Goal: Browse casually

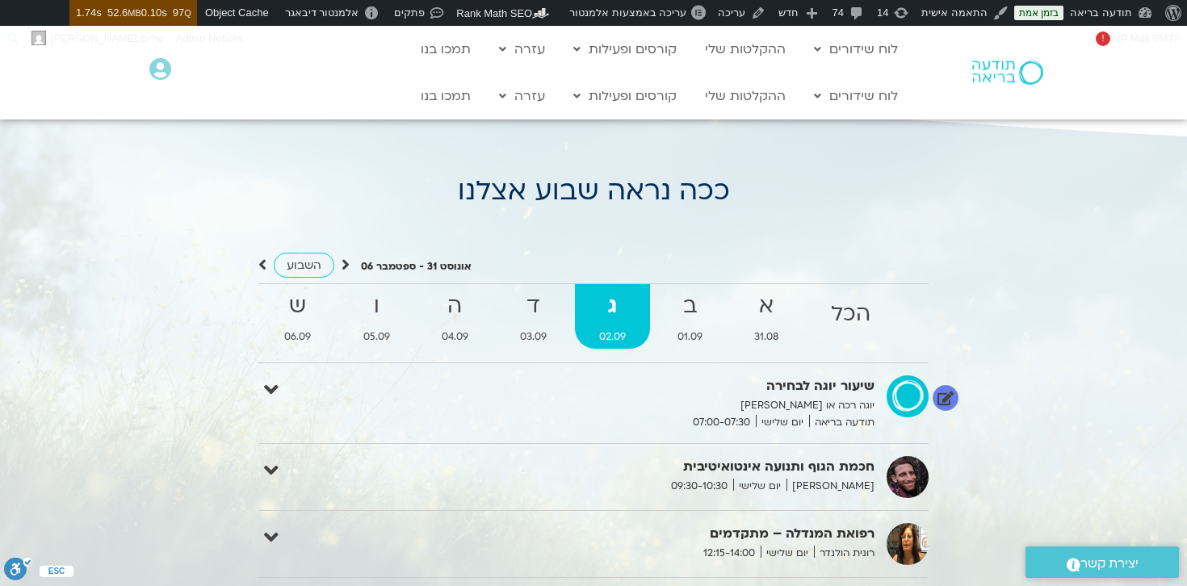
scroll to position [1385, 0]
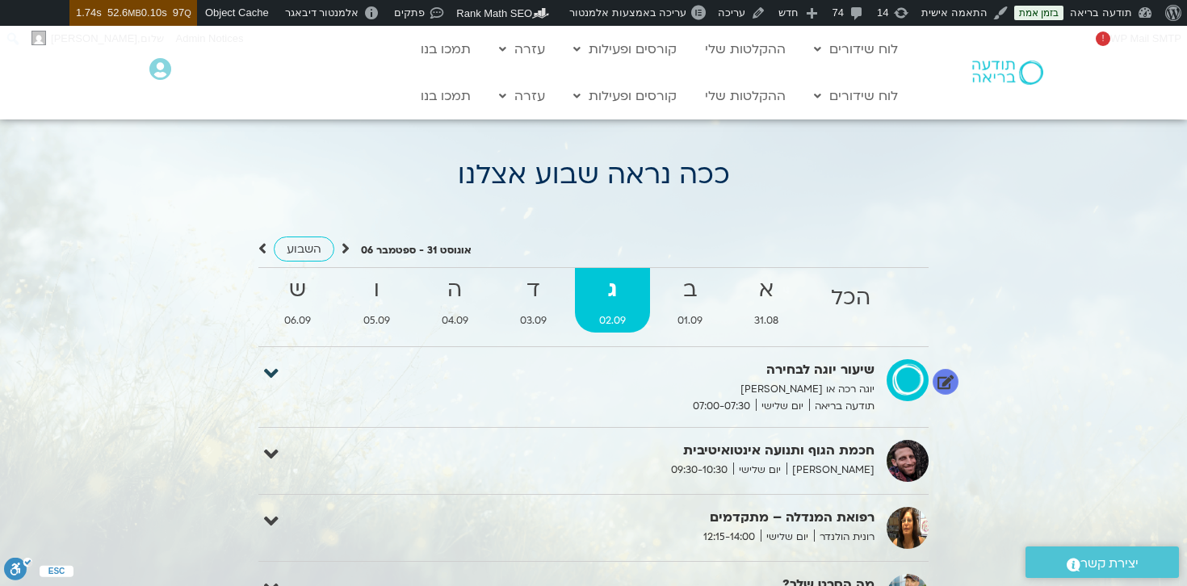
click at [277, 372] on icon at bounding box center [271, 374] width 15 height 23
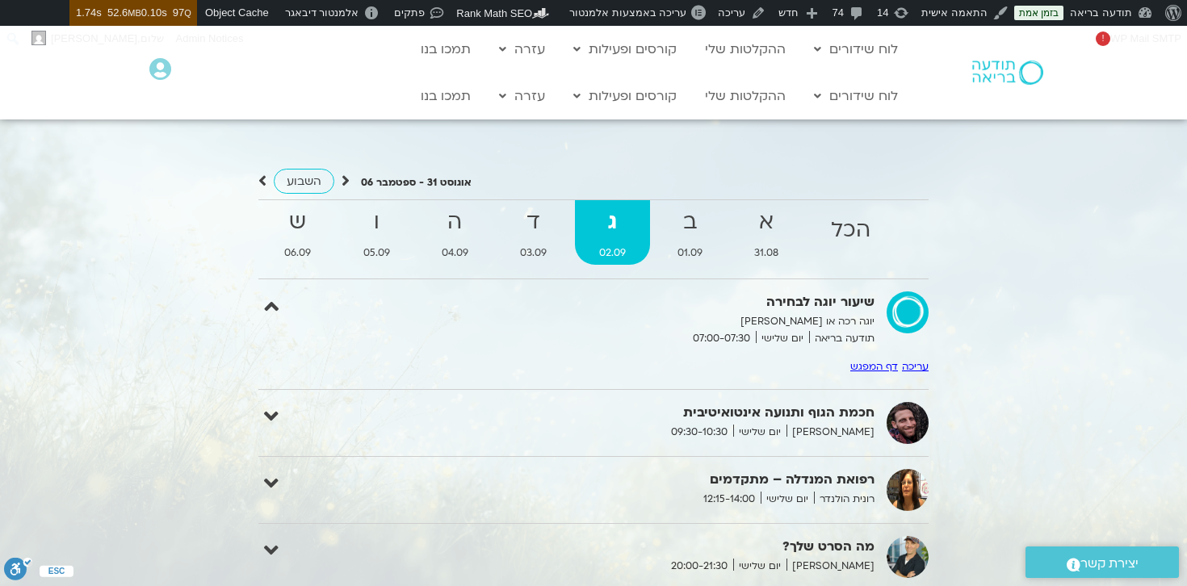
scroll to position [1452, 0]
click at [766, 221] on strong "א" at bounding box center [766, 223] width 73 height 36
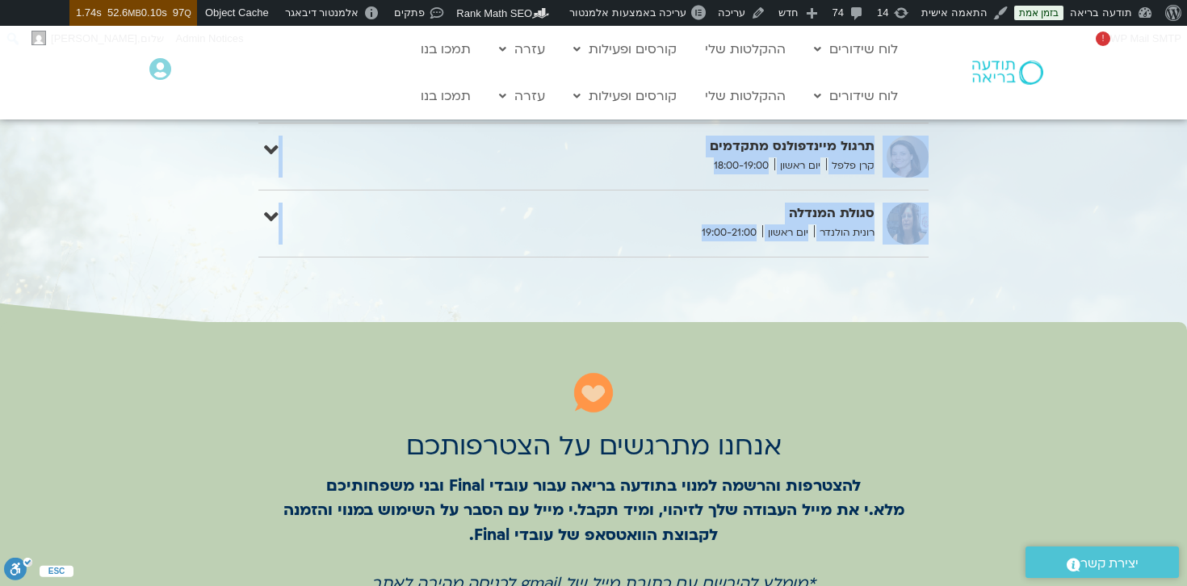
scroll to position [1939, 0]
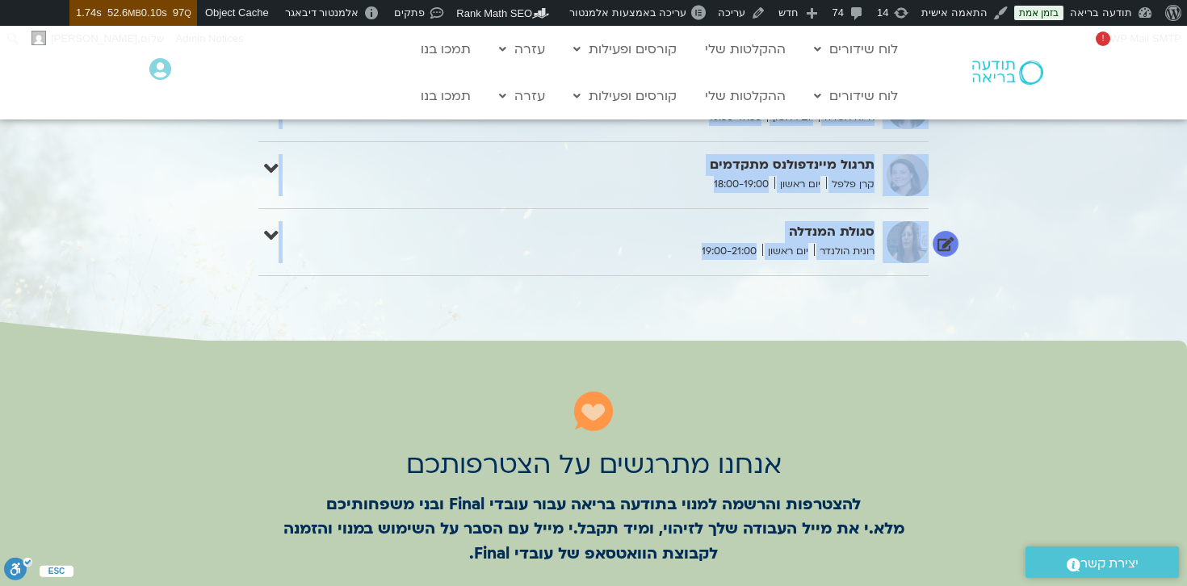
drag, startPoint x: 877, startPoint y: 304, endPoint x: 661, endPoint y: 263, distance: 219.4
click at [661, 263] on div "שיעור יוגה לבחירה יוגה רכה או [PERSON_NAME] תודעה בריאה יום ראשון 07:00-07:30 ע…" at bounding box center [593, 40] width 670 height 471
copy div "lorem ipsu dolors amet con ad elit seddoei tempo incid utl etdol 64:24-41:61 ma…"
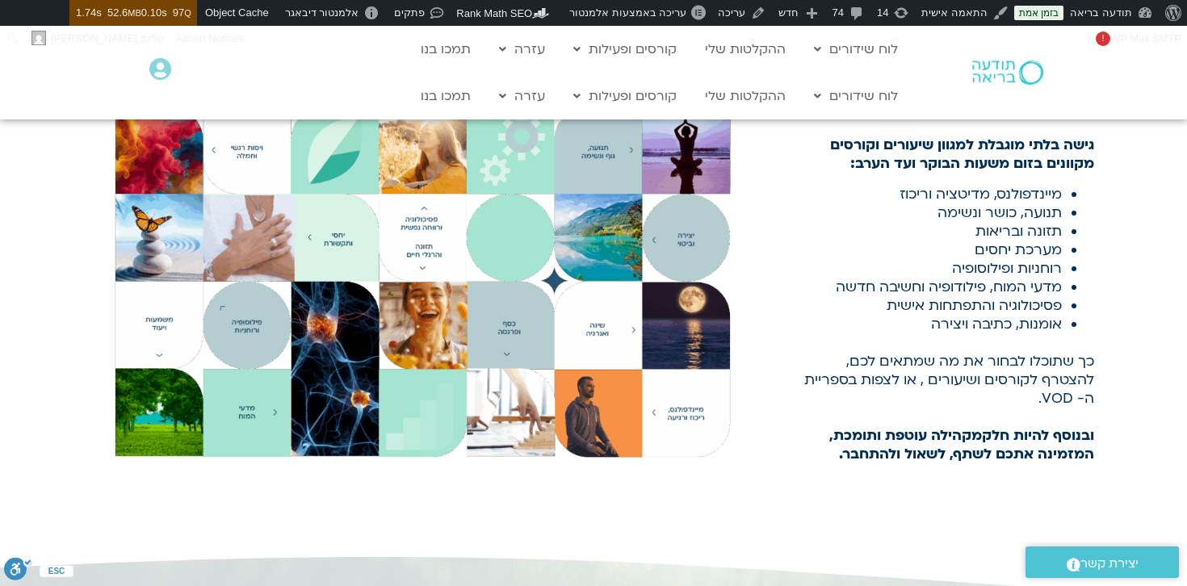
scroll to position [1340, 0]
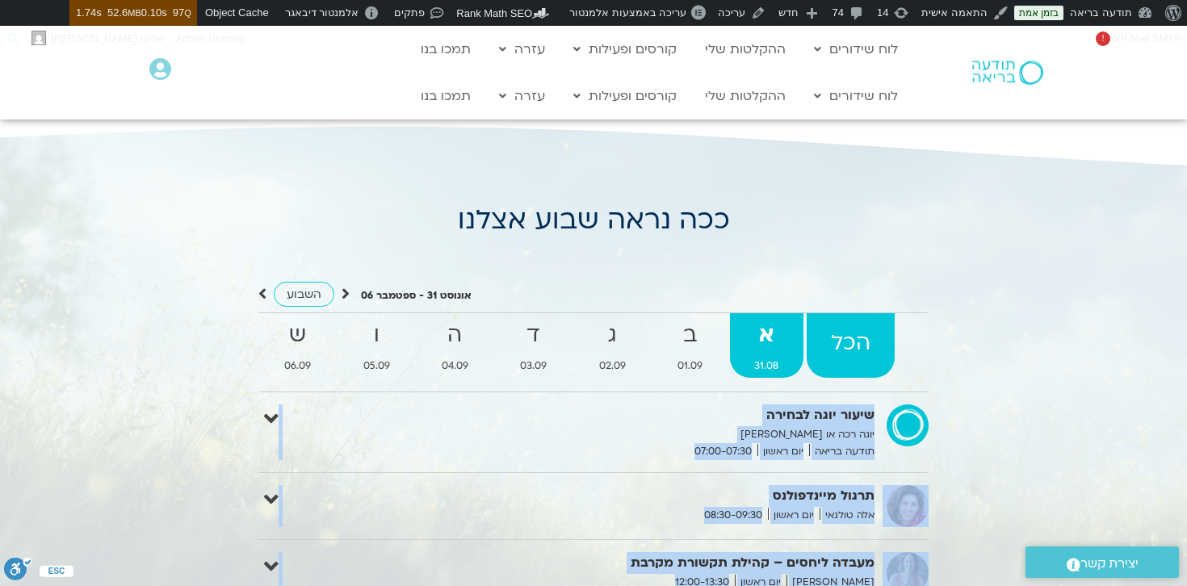
click at [844, 339] on strong "הכל" at bounding box center [851, 343] width 88 height 36
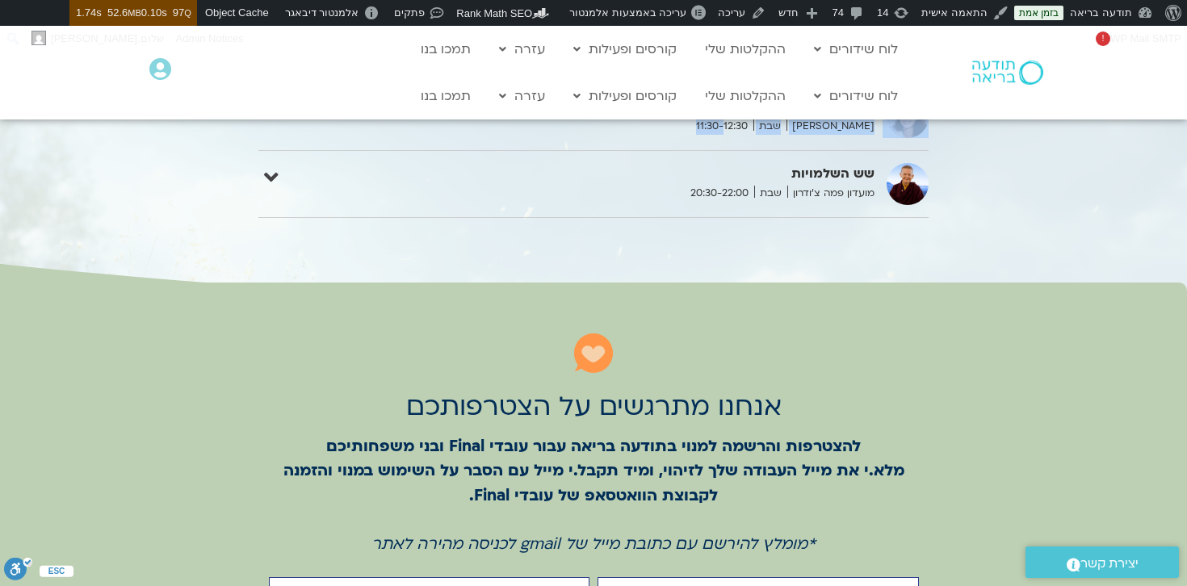
scroll to position [4070, 0]
drag, startPoint x: 889, startPoint y: 393, endPoint x: 694, endPoint y: 229, distance: 255.0
copy div "lorem ipsu dolors amet con ad elit seddoei tempo incid Utlabo-Etdolo 87:15-23:1…"
